Goal: Task Accomplishment & Management: Use online tool/utility

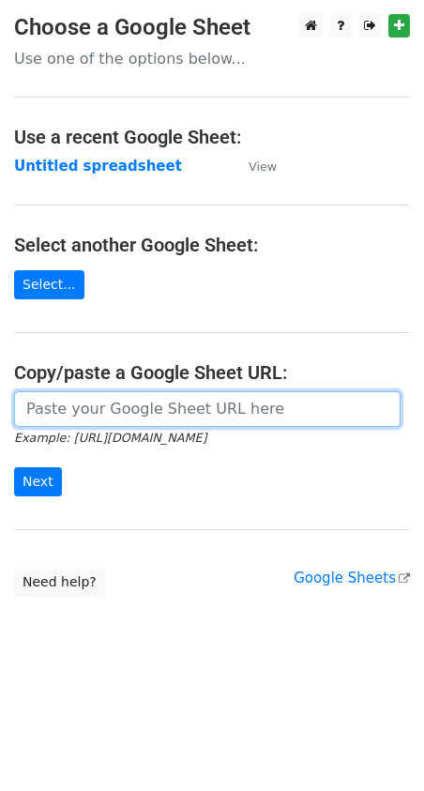
click at [68, 425] on input "url" at bounding box center [207, 409] width 387 height 36
paste input "https://docs.google.com/spreadsheets/d/1ycNkw-asSqbPyrSg0CTik1urZ_4ThldNsEW_Ipr…"
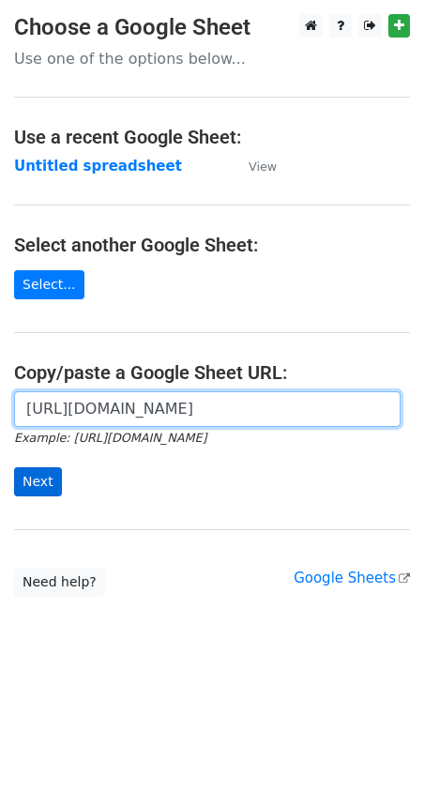
type input "https://docs.google.com/spreadsheets/d/1ycNkw-asSqbPyrSg0CTik1urZ_4ThldNsEW_Ipr…"
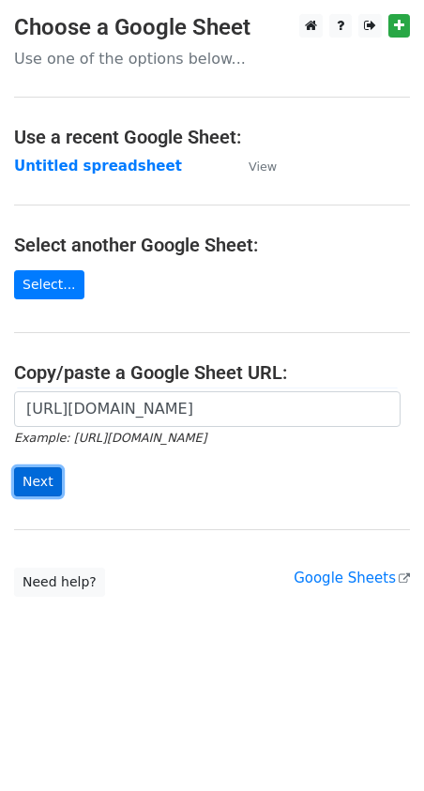
click at [34, 477] on input "Next" at bounding box center [38, 482] width 48 height 29
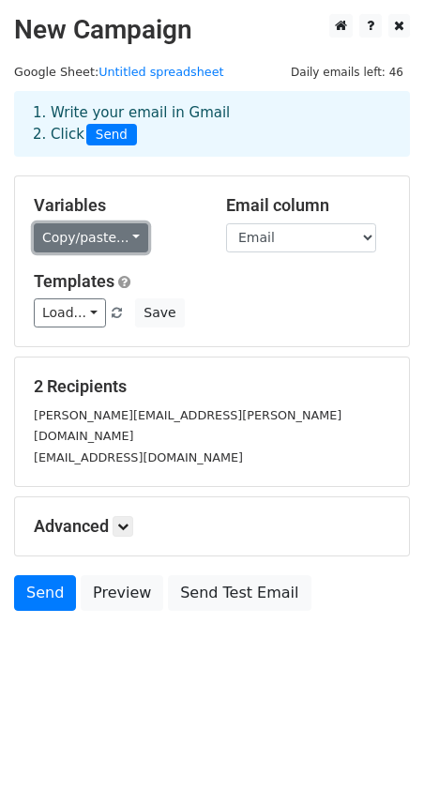
click at [100, 243] on link "Copy/paste..." at bounding box center [91, 237] width 115 height 29
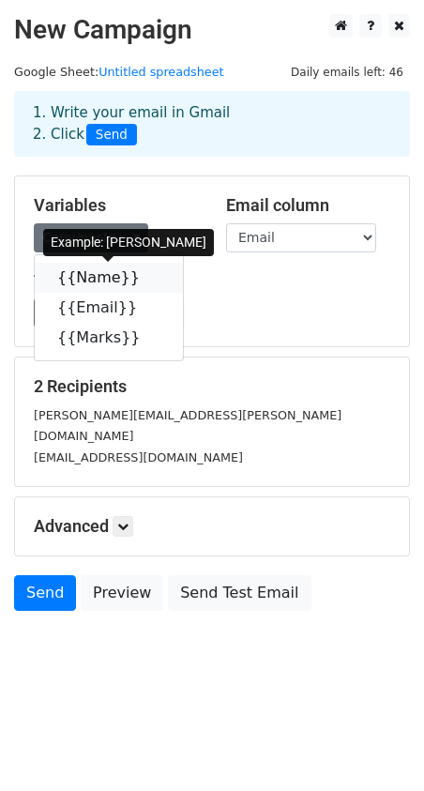
click at [87, 283] on link "{{Name}}" at bounding box center [109, 278] width 148 height 30
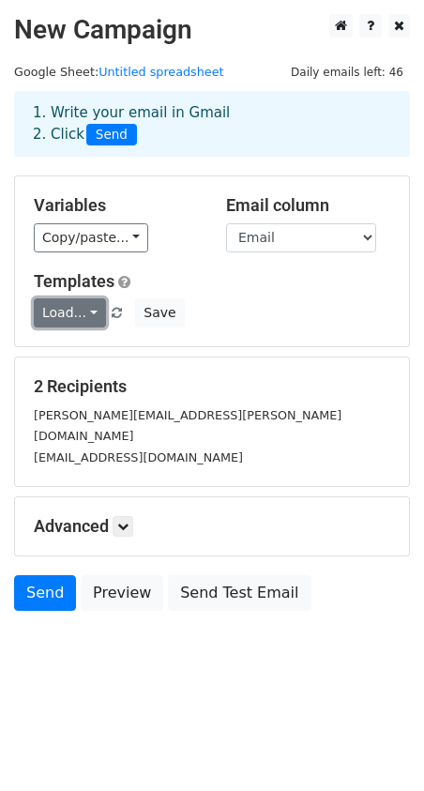
click at [75, 315] on link "Load..." at bounding box center [70, 313] width 72 height 29
click at [78, 257] on div "Variables Copy/paste... {{Name}} {{Email}} {{Marks}} Email column Name Email Ma…" at bounding box center [212, 262] width 394 height 170
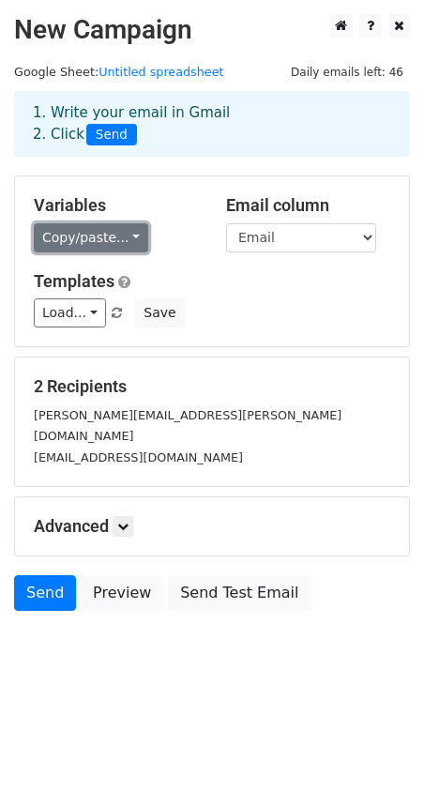
click at [77, 237] on link "Copy/paste..." at bounding box center [91, 237] width 115 height 29
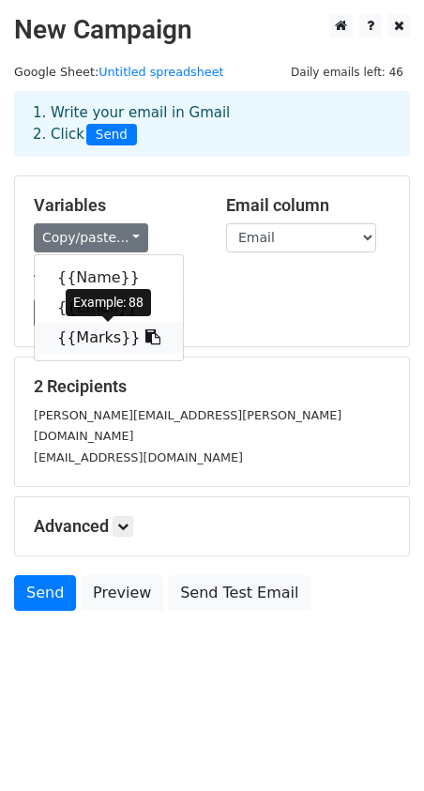
click at [100, 332] on link "{{Marks}}" at bounding box center [109, 338] width 148 height 30
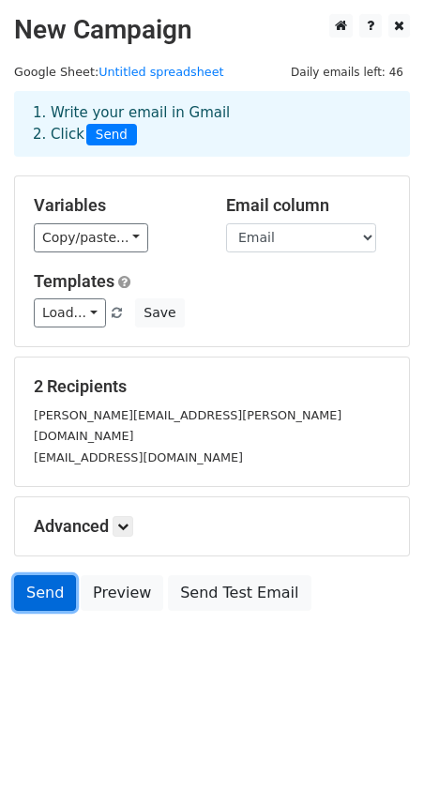
click at [48, 580] on link "Send" at bounding box center [45, 594] width 62 height 36
